Goal: Information Seeking & Learning: Learn about a topic

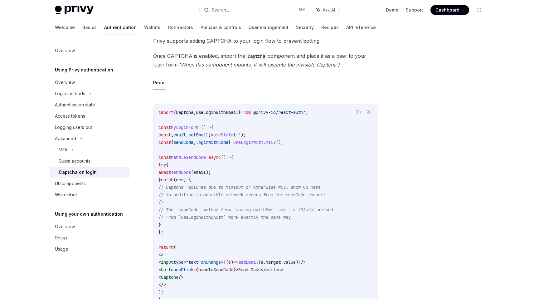
scroll to position [69, 0]
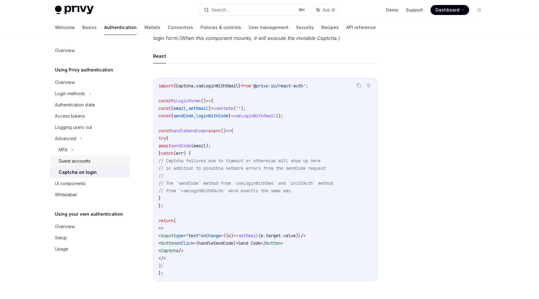
click at [104, 163] on div "Guest accounts" at bounding box center [92, 160] width 67 height 7
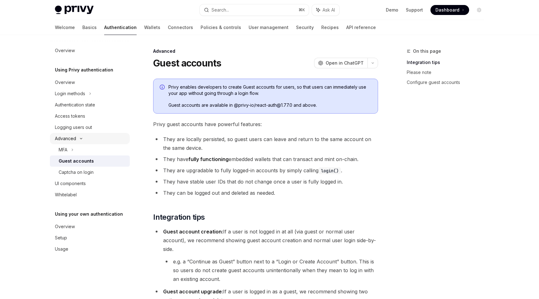
click at [94, 134] on div "Advanced" at bounding box center [90, 138] width 80 height 11
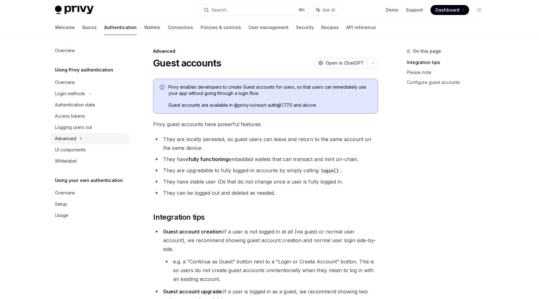
click at [94, 134] on div "Advanced" at bounding box center [90, 138] width 80 height 11
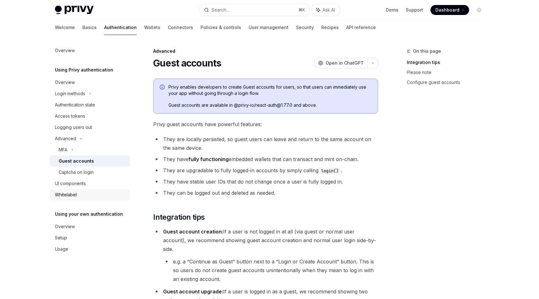
click at [83, 196] on div "Whitelabel" at bounding box center [90, 194] width 71 height 7
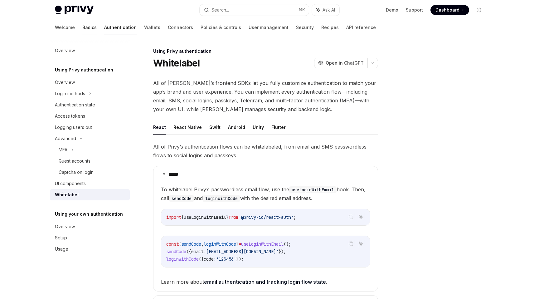
click at [82, 30] on link "Basics" at bounding box center [89, 27] width 14 height 15
type textarea "*"
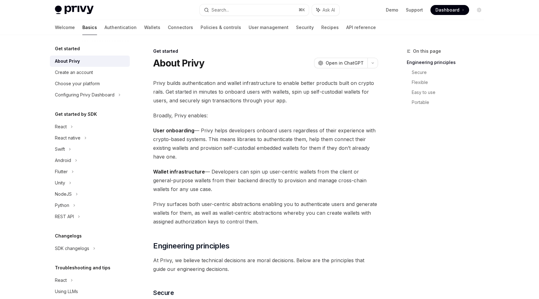
click at [444, 11] on span "Dashboard" at bounding box center [448, 10] width 24 height 6
